Goal: Contribute content: Contribute content

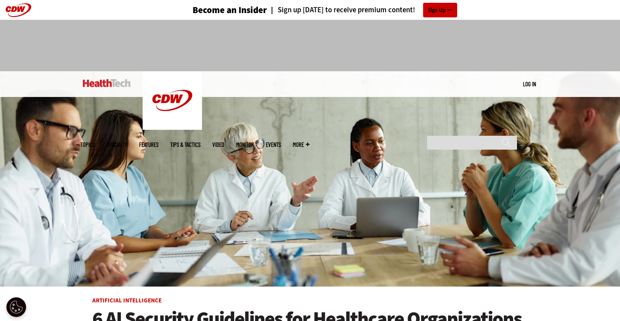
click at [158, 142] on link "Features" at bounding box center [148, 145] width 19 height 6
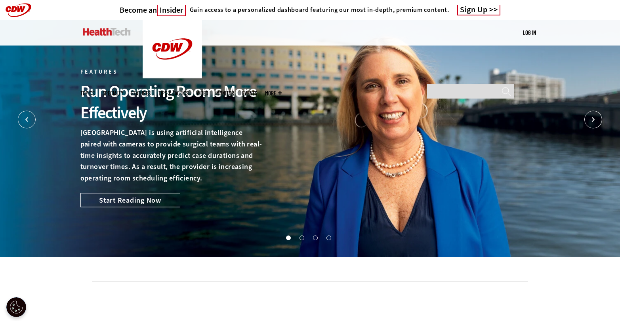
click at [304, 237] on li "2" at bounding box center [303, 240] width 8 height 8
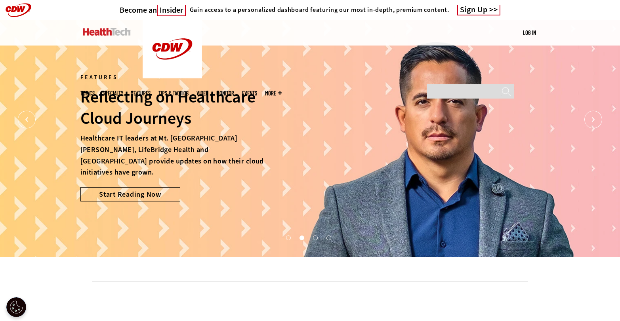
click at [313, 237] on button "3" at bounding box center [315, 238] width 4 height 4
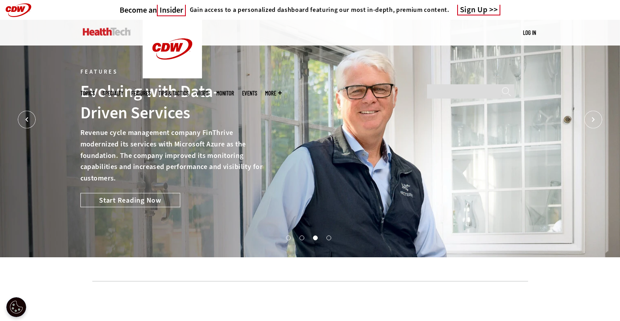
click at [328, 237] on button "4" at bounding box center [328, 238] width 4 height 4
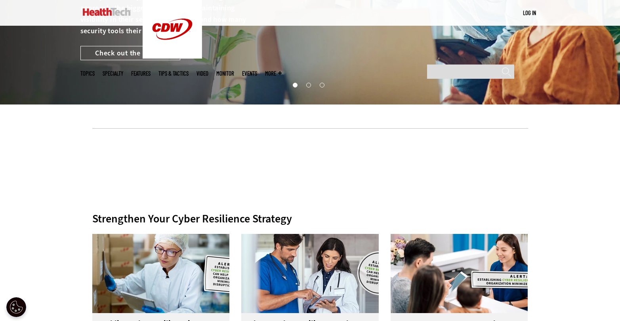
scroll to position [169, 0]
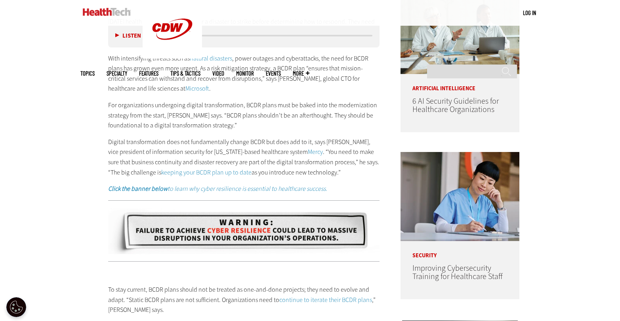
scroll to position [544, 0]
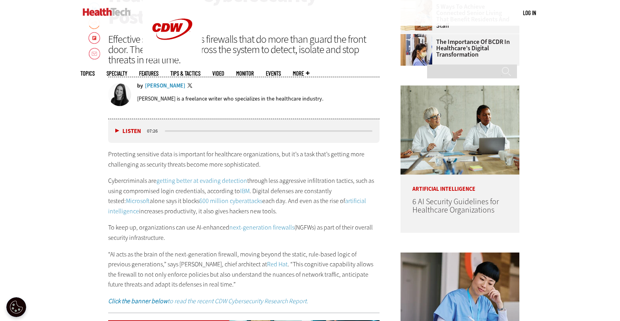
scroll to position [170, 0]
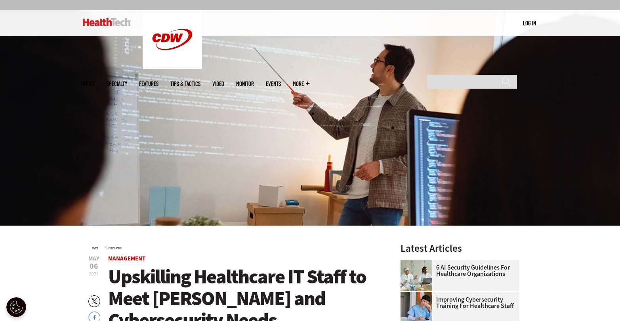
scroll to position [69, 0]
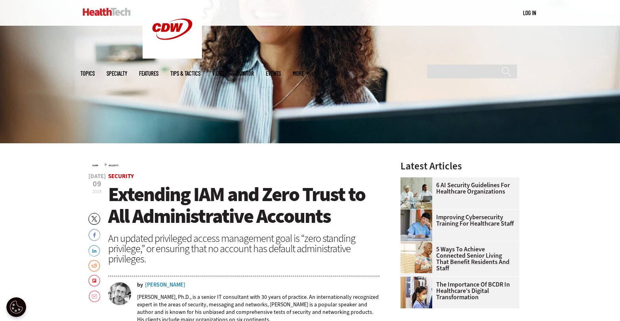
scroll to position [44, 0]
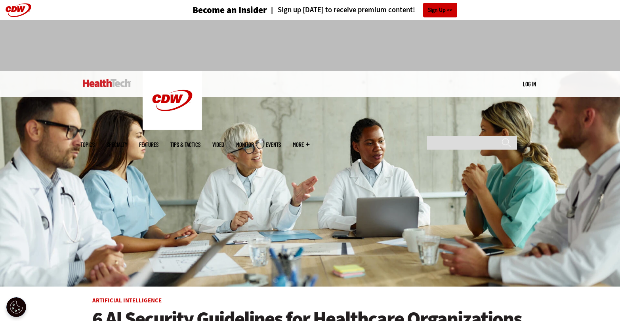
click at [529, 82] on link "Log in" at bounding box center [529, 83] width 13 height 7
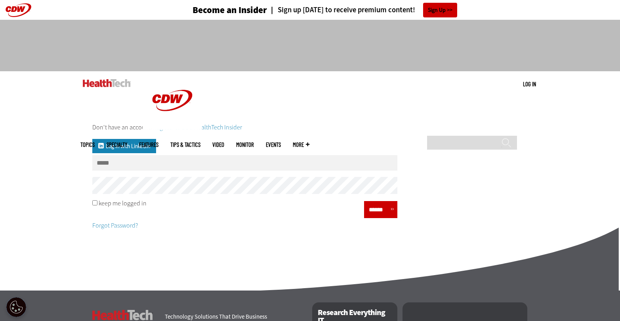
type input "**********"
click at [379, 212] on input "******" at bounding box center [378, 209] width 24 height 11
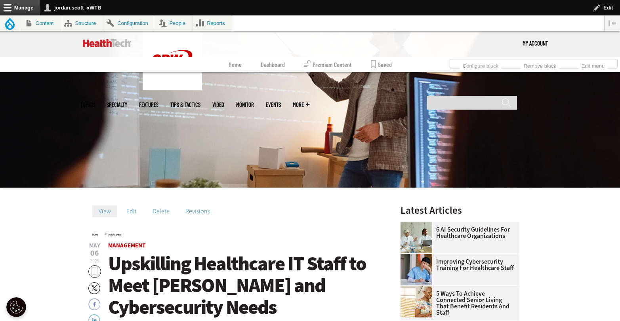
scroll to position [136, 0]
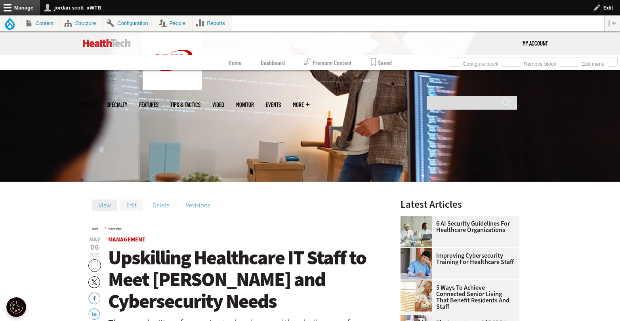
click at [133, 203] on link "Edit" at bounding box center [131, 206] width 23 height 12
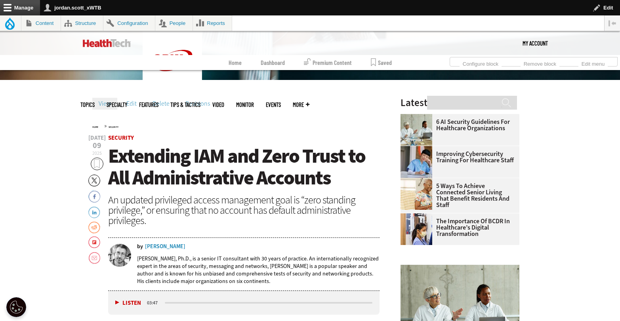
scroll to position [199, 0]
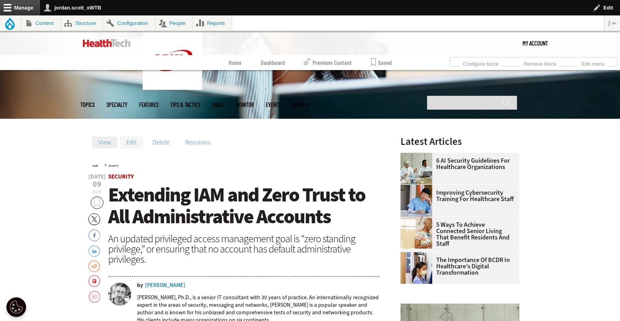
click at [131, 144] on link "Edit" at bounding box center [131, 143] width 23 height 12
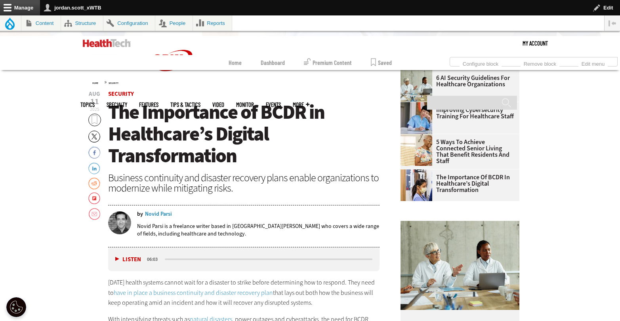
scroll to position [135, 0]
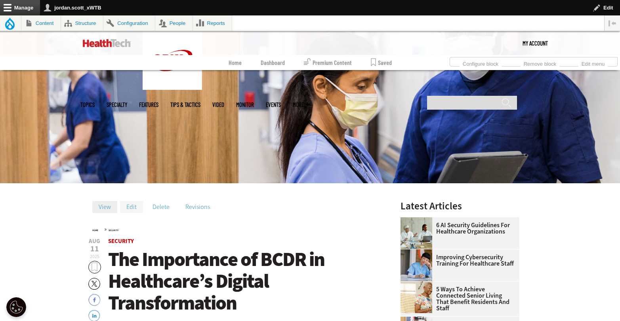
click at [133, 202] on link "Edit" at bounding box center [131, 207] width 23 height 12
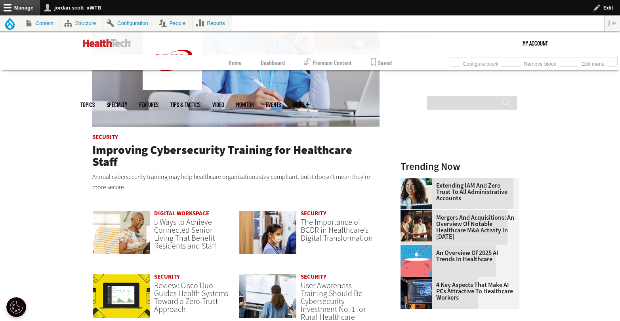
scroll to position [492, 0]
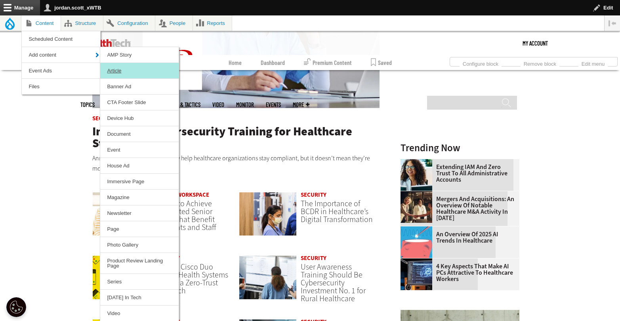
click at [116, 68] on link "Article" at bounding box center [139, 70] width 78 height 15
